Goal: Go to known website: Access a specific website the user already knows

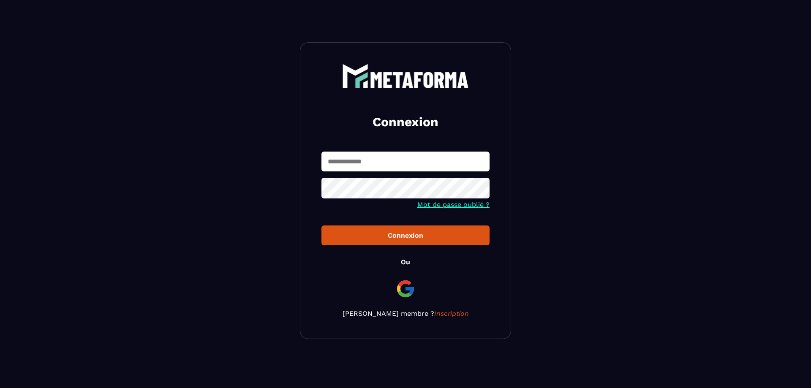
click at [417, 165] on input "text" at bounding box center [406, 162] width 168 height 20
type input "**********"
click at [405, 289] on img at bounding box center [405, 289] width 20 height 20
